Goal: Find specific page/section

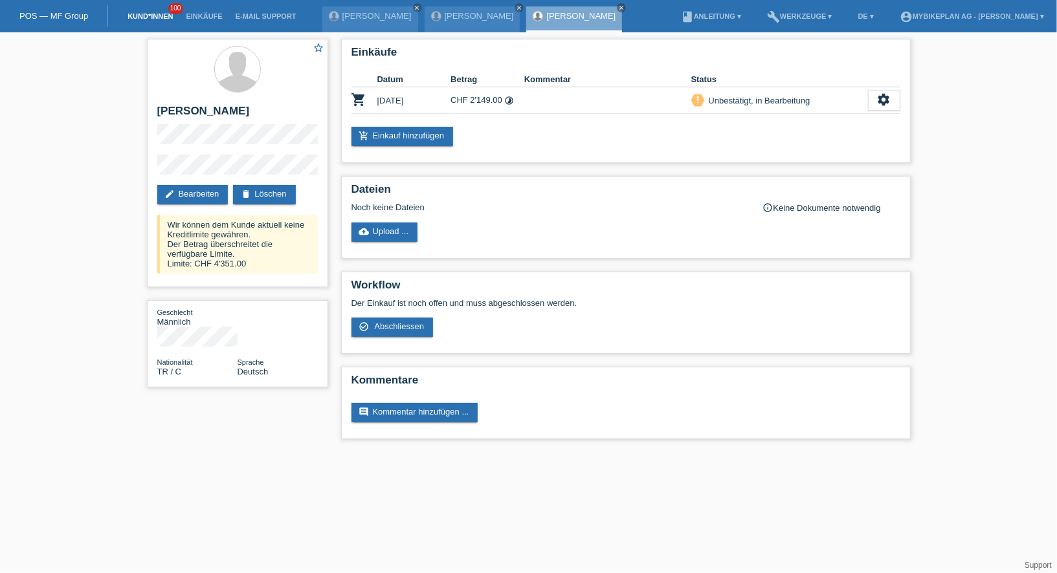
click at [162, 20] on link "Kund*innen" at bounding box center [150, 16] width 58 height 8
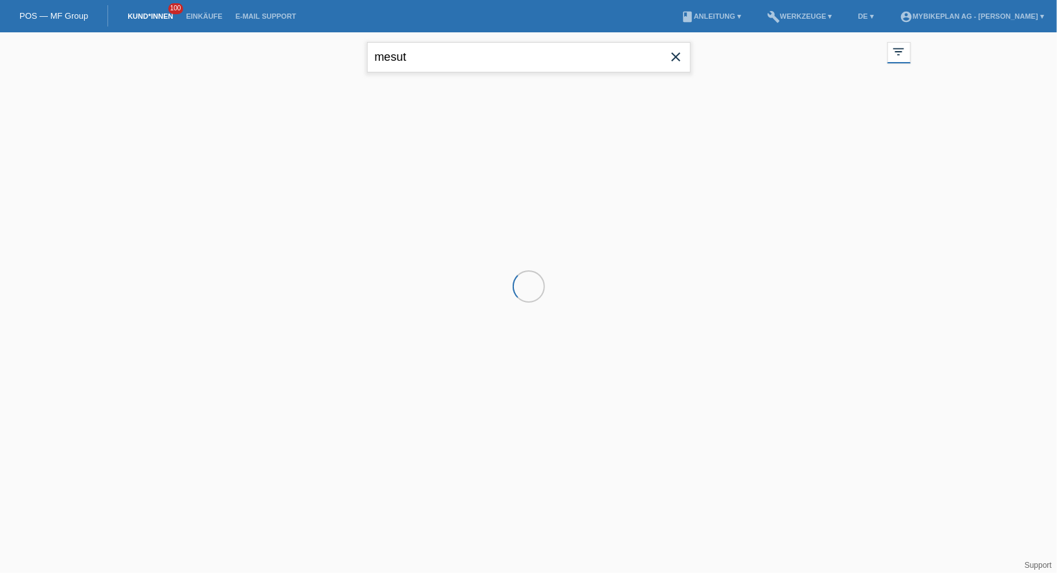
click at [439, 59] on input "mesut" at bounding box center [529, 57] width 324 height 30
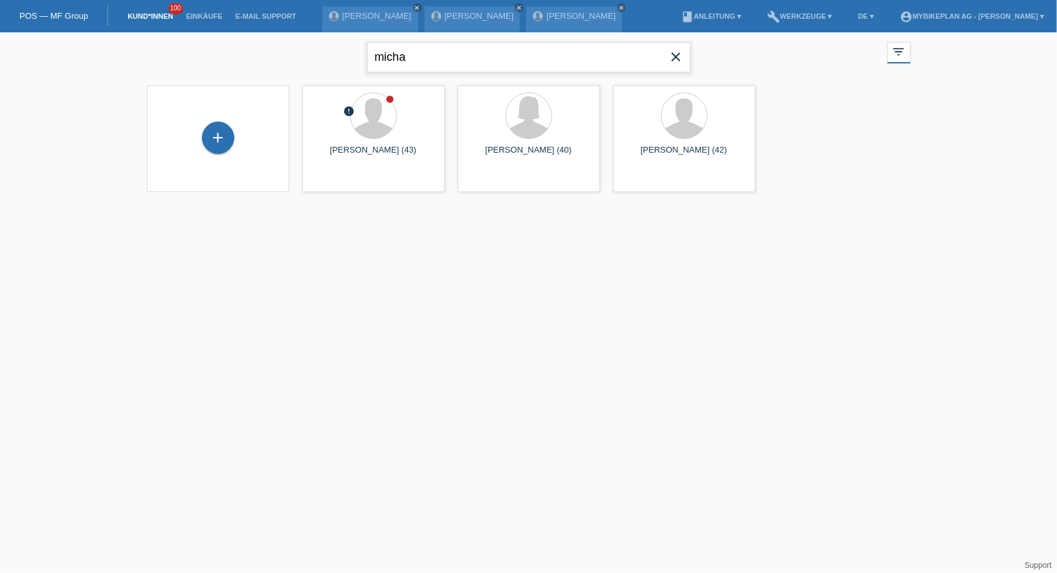
type input "micha"
click at [327, 67] on div "micha close filter_list view_module Alle Kund*innen anzeigen star Markierte Kun…" at bounding box center [528, 55] width 777 height 47
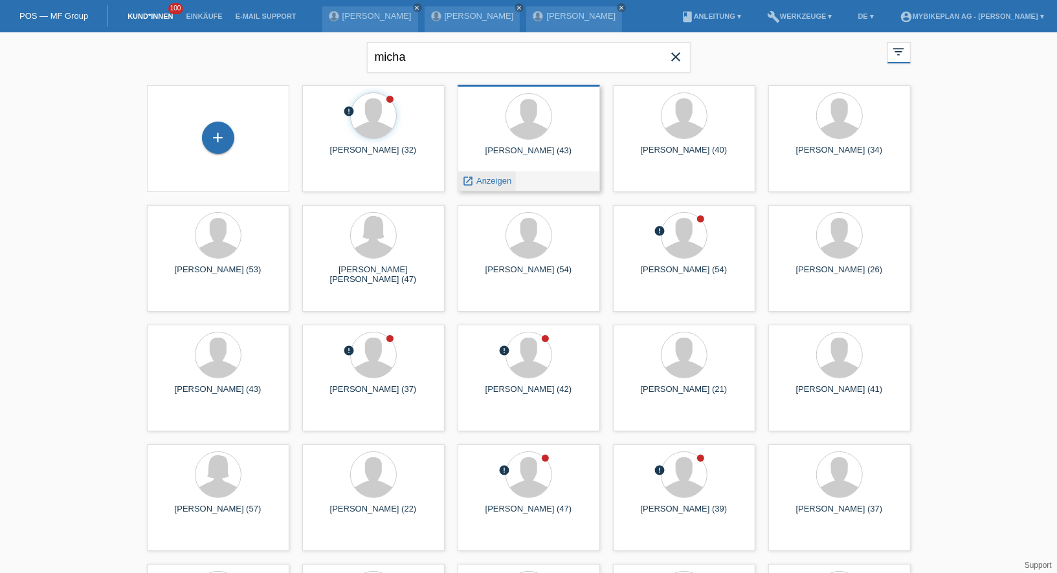
click at [504, 184] on span "Anzeigen" at bounding box center [493, 181] width 35 height 10
